Goal: Information Seeking & Learning: Find specific fact

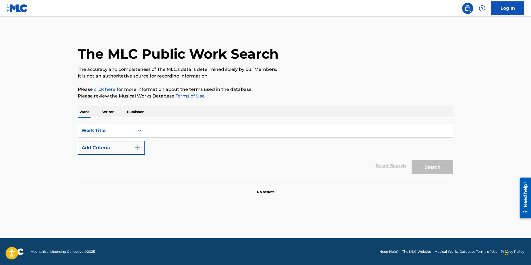
click at [204, 130] on input "Search Form" at bounding box center [299, 130] width 308 height 13
paste input "I Wonder as I Wander"
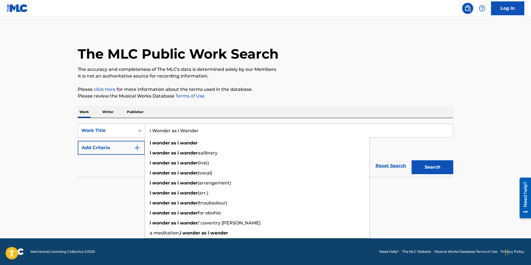
type input "I Wonder as I Wander"
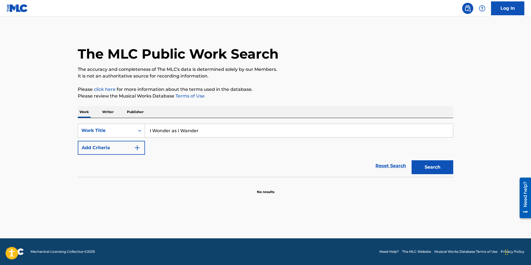
drag, startPoint x: 94, startPoint y: 149, endPoint x: 97, endPoint y: 148, distance: 3.4
click at [94, 148] on button "Add Criteria" at bounding box center [111, 148] width 67 height 14
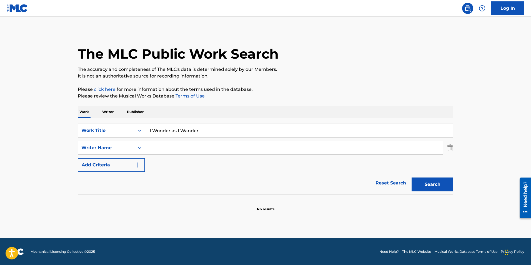
click at [169, 145] on input "Search Form" at bounding box center [294, 147] width 298 height 13
paste input "[PERSON_NAME]"
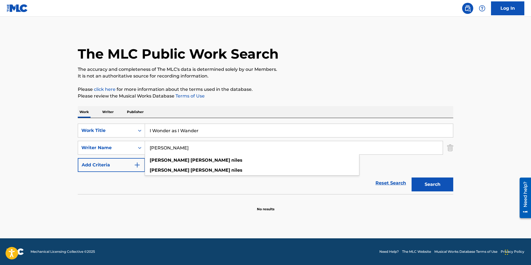
type input "[PERSON_NAME]"
click at [441, 184] on button "Search" at bounding box center [433, 185] width 42 height 14
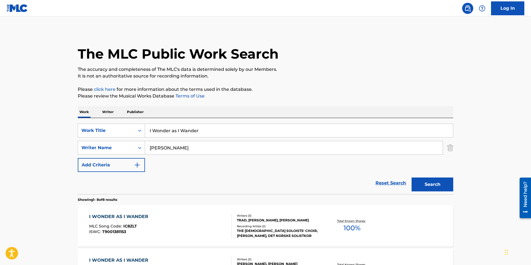
click at [261, 179] on div "Reset Search Search" at bounding box center [266, 183] width 376 height 22
click at [138, 217] on div "I WONDER AS I WANDER" at bounding box center [120, 216] width 62 height 7
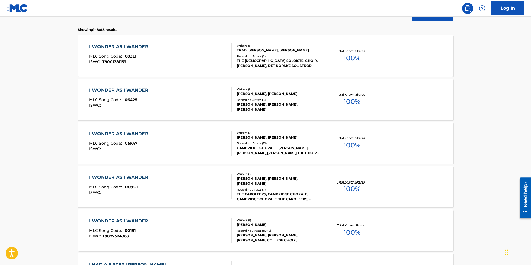
scroll to position [227, 0]
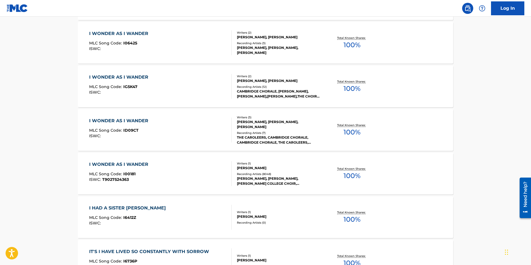
click at [128, 165] on div "I WONDER AS I WANDER" at bounding box center [120, 164] width 62 height 7
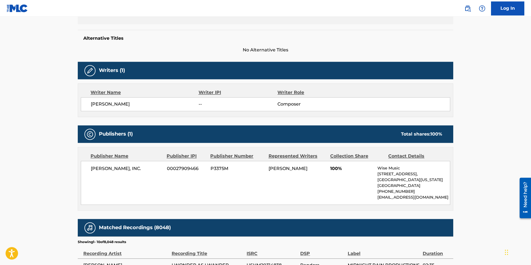
scroll to position [170, 0]
